Goal: Transaction & Acquisition: Register for event/course

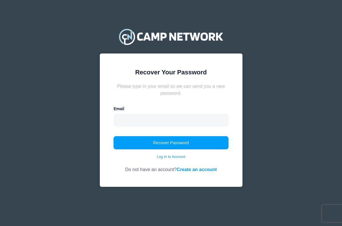
click at [172, 115] on input "email" at bounding box center [171, 119] width 115 height 13
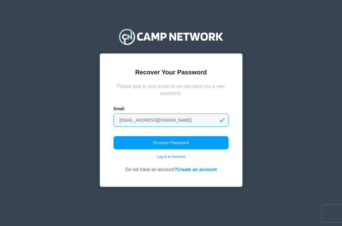
type input "[EMAIL_ADDRESS][DOMAIN_NAME]"
click at [171, 142] on button "Recover Password" at bounding box center [171, 142] width 115 height 13
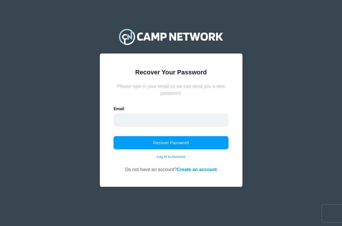
click at [139, 119] on input "email" at bounding box center [171, 119] width 115 height 13
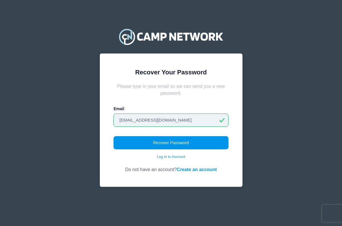
type input "[EMAIL_ADDRESS][DOMAIN_NAME]"
click at [144, 142] on button "Recover Password" at bounding box center [171, 142] width 115 height 13
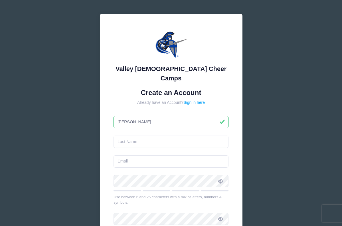
type input "[PERSON_NAME]"
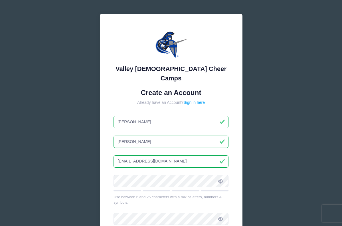
type input "mrsmurphy1616@yahoo.com"
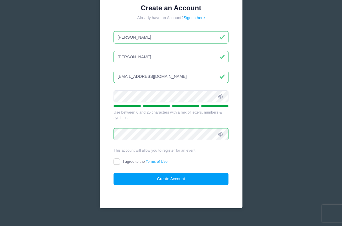
scroll to position [84, 0]
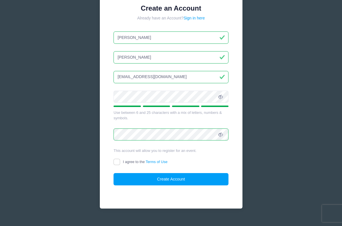
click at [119, 158] on input "I agree to the Terms of Use" at bounding box center [117, 161] width 7 height 7
checkbox input "true"
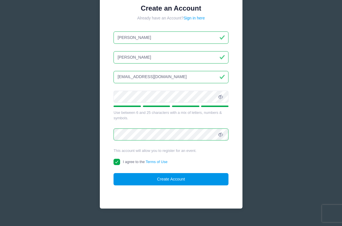
click at [143, 173] on button "Create Account" at bounding box center [171, 179] width 115 height 12
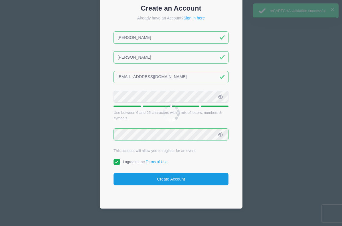
scroll to position [96, 0]
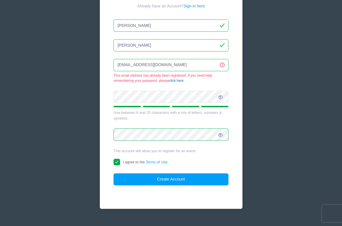
click at [177, 79] on link "click here" at bounding box center [176, 81] width 15 height 4
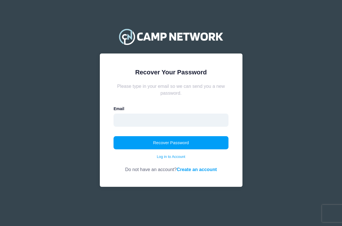
click at [132, 120] on input "email" at bounding box center [171, 119] width 115 height 13
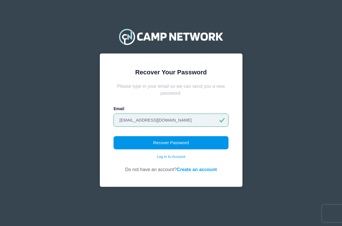
type input "[EMAIL_ADDRESS][DOMAIN_NAME]"
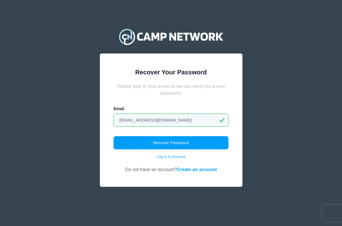
click at [164, 145] on button "Recover Password" at bounding box center [171, 142] width 115 height 13
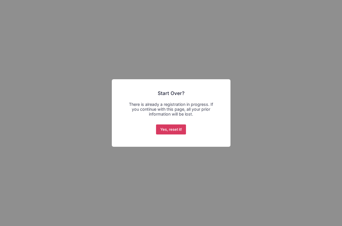
click at [172, 129] on button "Yes, reset it!" at bounding box center [171, 129] width 30 height 10
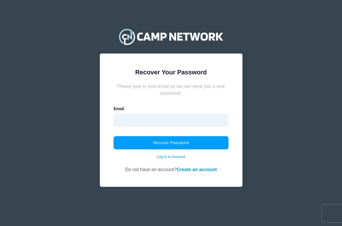
click at [122, 123] on input "email" at bounding box center [171, 119] width 115 height 13
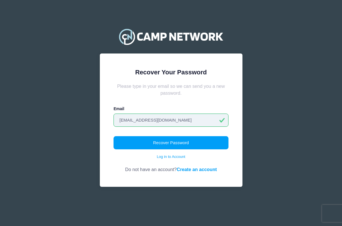
type input "[EMAIL_ADDRESS][DOMAIN_NAME]"
click at [171, 142] on button "Recover Password" at bounding box center [171, 142] width 115 height 13
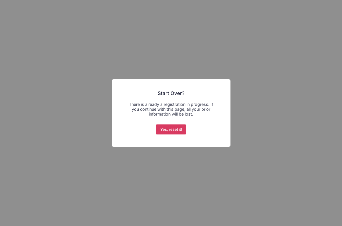
click at [168, 130] on button "Yes, reset it!" at bounding box center [171, 129] width 30 height 10
click at [168, 131] on button "Yes, reset it!" at bounding box center [171, 129] width 30 height 10
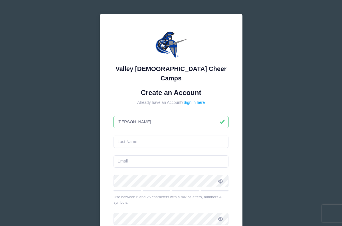
type input "[PERSON_NAME]"
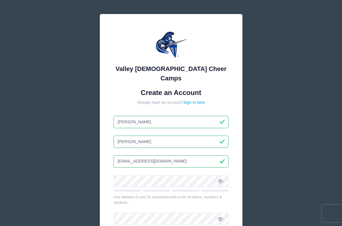
type input "[EMAIL_ADDRESS][DOMAIN_NAME]"
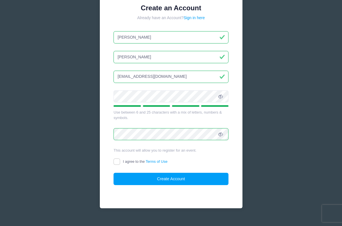
scroll to position [84, 0]
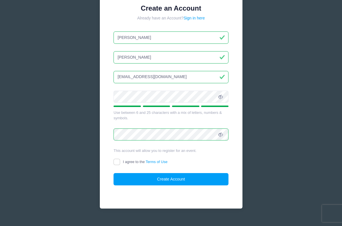
click at [120, 159] on label "I agree to the Terms of Use" at bounding box center [141, 162] width 54 height 6
click at [120, 158] on input "I agree to the Terms of Use" at bounding box center [117, 161] width 7 height 7
checkbox input "true"
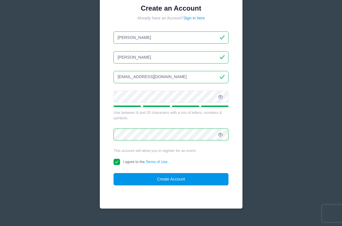
click at [140, 173] on button "Create Account" at bounding box center [171, 179] width 115 height 12
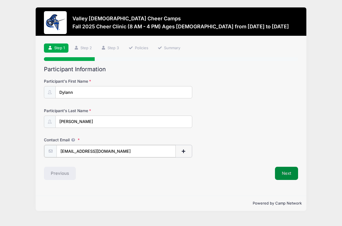
type input "[EMAIL_ADDRESS][DOMAIN_NAME]"
click at [283, 174] on button "Next" at bounding box center [286, 172] width 23 height 13
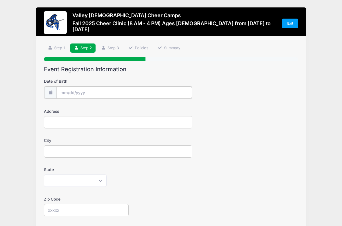
click at [75, 94] on input "Date of Birth" at bounding box center [124, 92] width 135 height 12
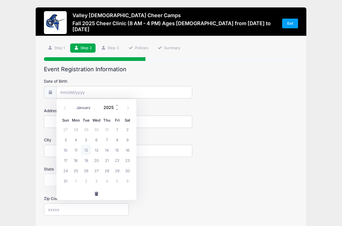
click at [105, 109] on input "2025" at bounding box center [110, 107] width 19 height 9
click at [118, 109] on span at bounding box center [117, 109] width 4 height 4
click at [117, 109] on span at bounding box center [117, 109] width 4 height 4
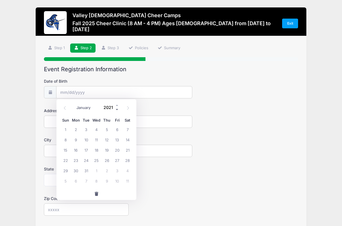
click at [117, 109] on span at bounding box center [117, 109] width 4 height 4
type input "2017"
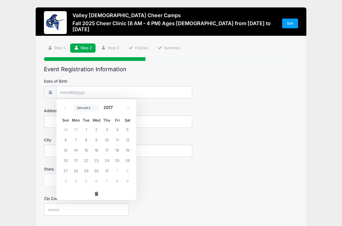
select select "5"
click at [125, 129] on span "3" at bounding box center [127, 129] width 10 height 10
type input "06/03/2017"
type input "6540 West Dublin Court"
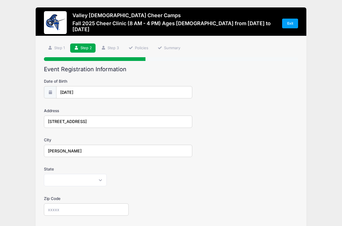
type input "Chandler"
select select "AZ"
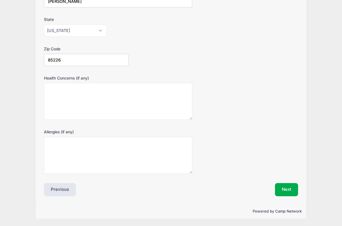
scroll to position [149, 0]
type input "85226"
click at [290, 190] on button "Next" at bounding box center [286, 189] width 23 height 13
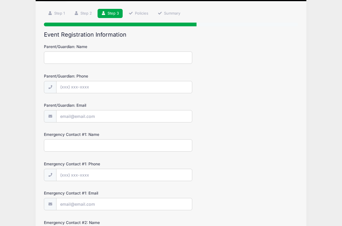
scroll to position [0, 0]
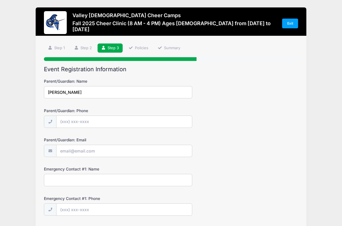
type input "Julie Murphy"
type input "(858) 232-8021"
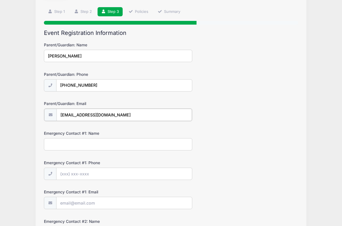
scroll to position [37, 0]
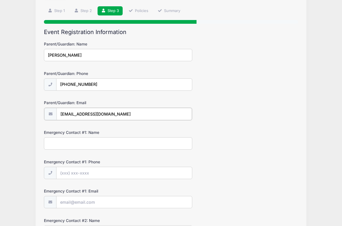
type input "mrsmurphy1616@yahoo.com"
type input "Todd Murphy"
type input "(623) 243-3395"
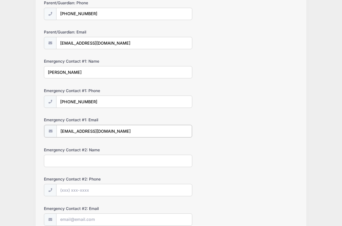
scroll to position [111, 0]
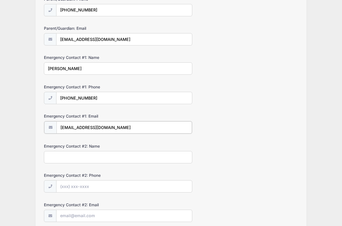
type input "t789murphy@yahoo.com"
type input "Katie Fechner"
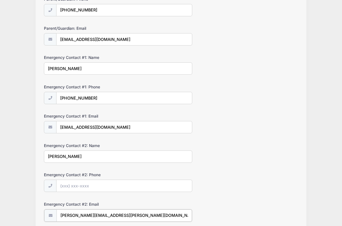
type input "julie.milam@yahoo.com"
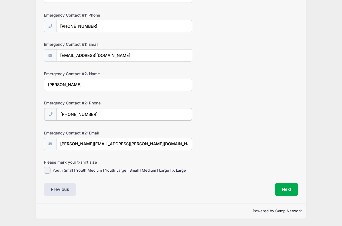
scroll to position [184, 0]
type input "(858) 232-8021"
click at [49, 171] on input "Youth Small I Youth Medium I Youth Large I Small I Medium I Large I X Large" at bounding box center [47, 170] width 7 height 7
checkbox input "true"
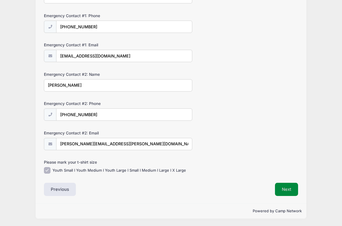
click at [283, 190] on button "Next" at bounding box center [286, 188] width 23 height 13
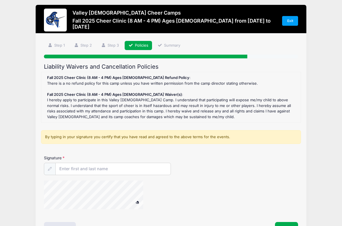
scroll to position [0, 0]
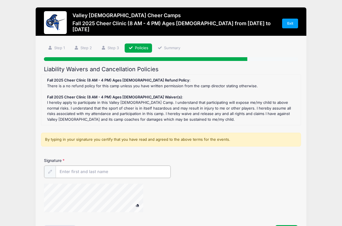
click at [89, 170] on input "Signature" at bounding box center [113, 171] width 115 height 12
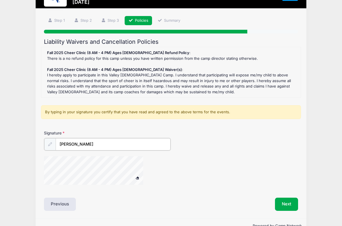
scroll to position [37, 0]
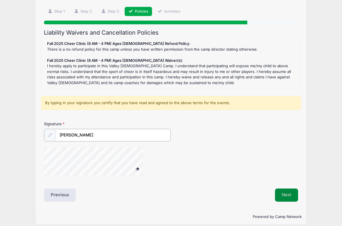
type input "Julie Murphy"
click at [286, 193] on button "Next" at bounding box center [286, 194] width 23 height 13
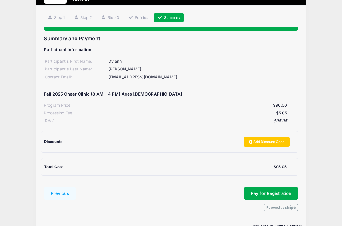
scroll to position [32, 0]
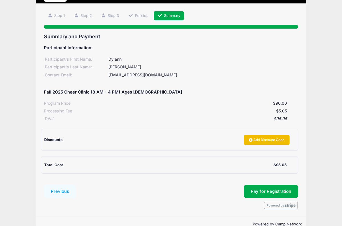
click at [259, 140] on link "Add Discount Code" at bounding box center [267, 140] width 46 height 10
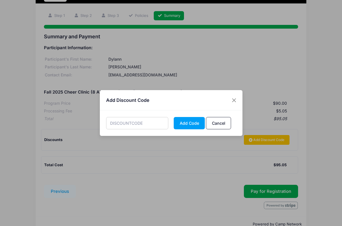
click at [138, 123] on input "text" at bounding box center [137, 123] width 62 height 12
type input "STAFF25"
click at [187, 123] on button "Add Code" at bounding box center [189, 123] width 31 height 12
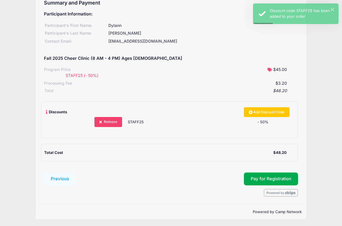
scroll to position [66, 0]
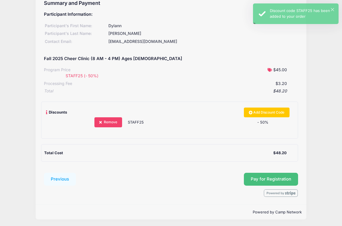
click at [264, 178] on span "Pay for Registration" at bounding box center [271, 178] width 41 height 5
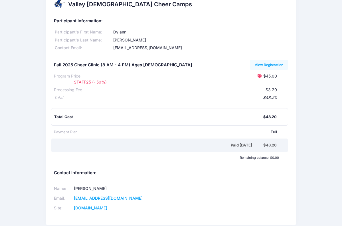
scroll to position [8, 0]
